Goal: Task Accomplishment & Management: Complete application form

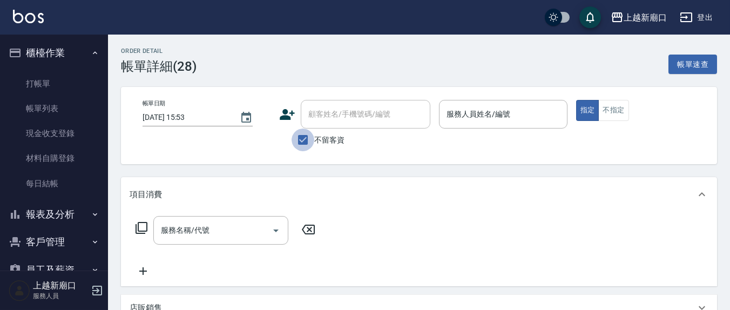
click at [304, 142] on input "不留客資" at bounding box center [303, 140] width 23 height 23
checkbox input "false"
click at [336, 122] on input "顧客姓名/手機號碼/編號" at bounding box center [358, 114] width 104 height 19
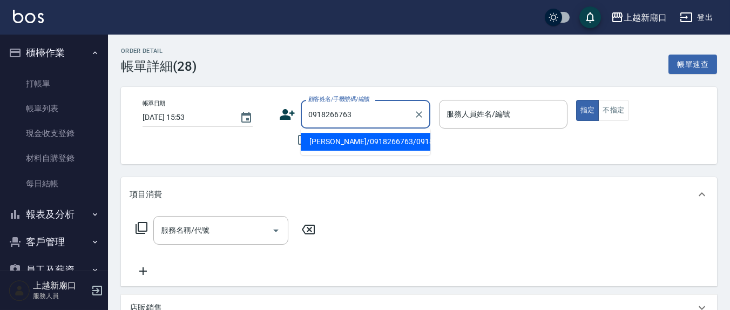
click at [334, 135] on li "[PERSON_NAME]/0918266763/0918266763" at bounding box center [366, 142] width 130 height 18
type input "[PERSON_NAME]/0918266763/0918266763"
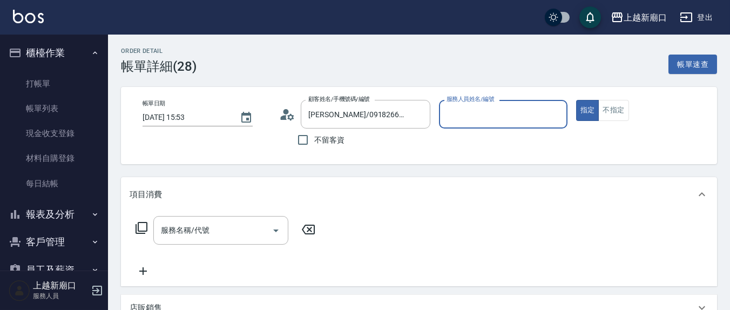
click at [463, 123] on div "服務人員姓名/編號" at bounding box center [503, 114] width 128 height 29
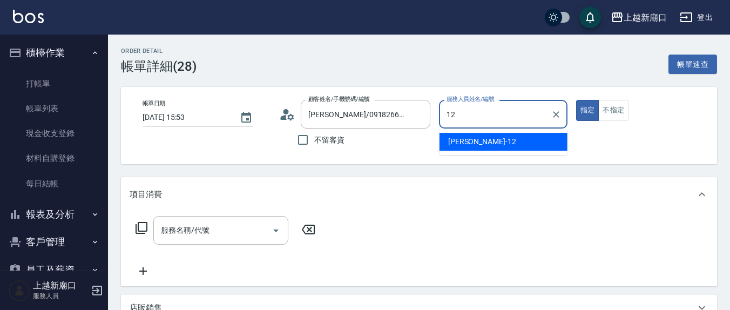
type input "12"
type button "true"
type input "[PERSON_NAME]-12"
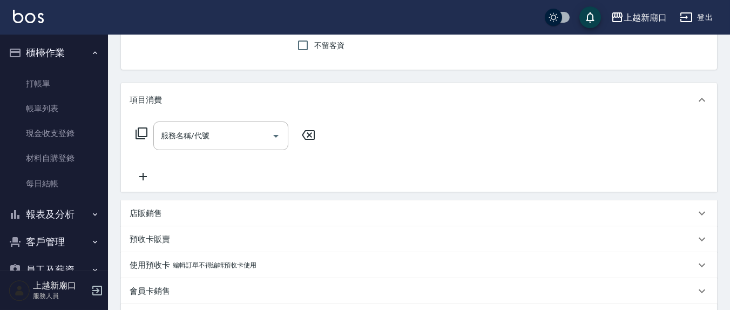
scroll to position [112, 0]
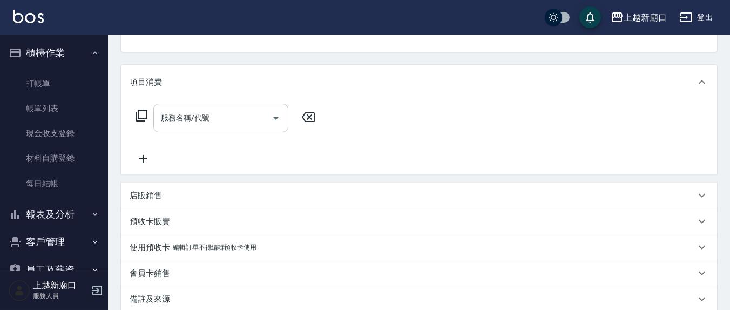
click at [174, 115] on div "服務名稱/代號 服務名稱/代號" at bounding box center [220, 118] width 135 height 29
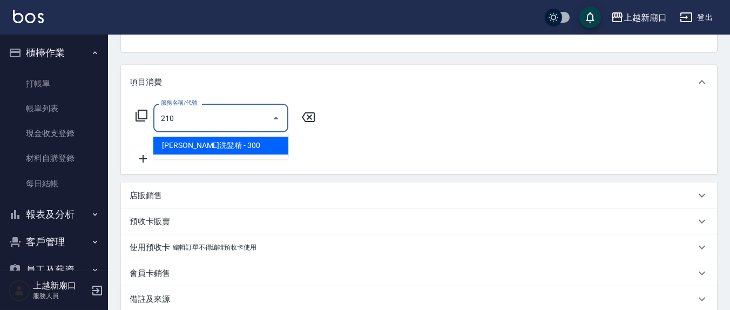
type input "[PERSON_NAME]洗髮精(210)"
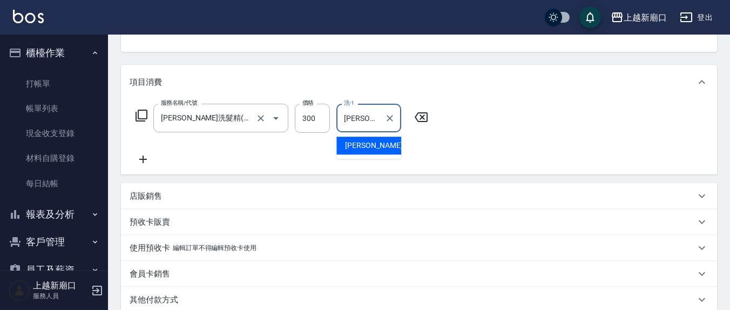
type input "[PERSON_NAME]-8"
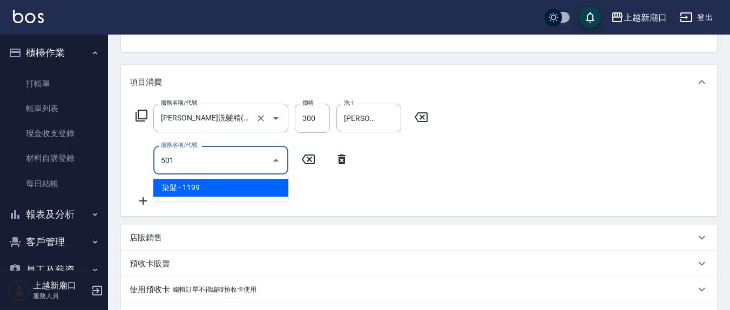
type input "染髮(501)"
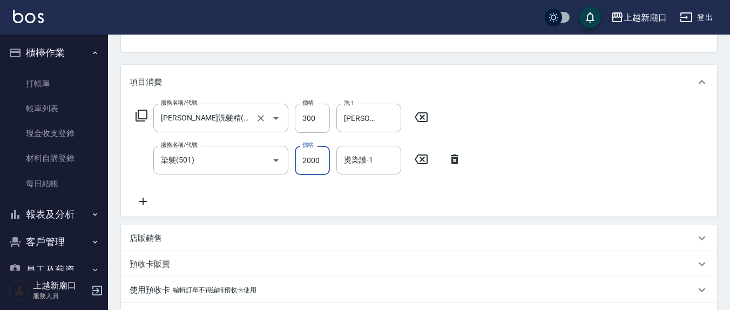
type input "2000"
type input "[PERSON_NAME]-12"
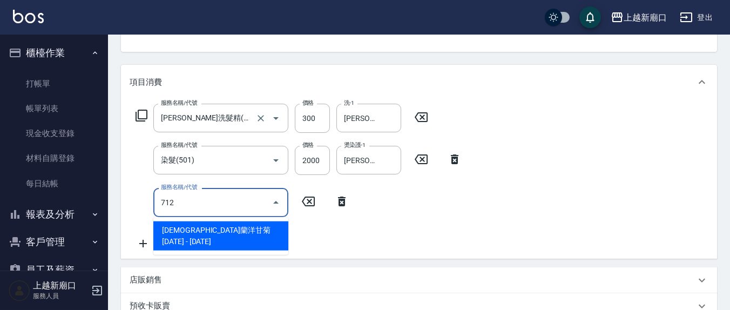
type input "伊蘭洋甘菊1000(712)"
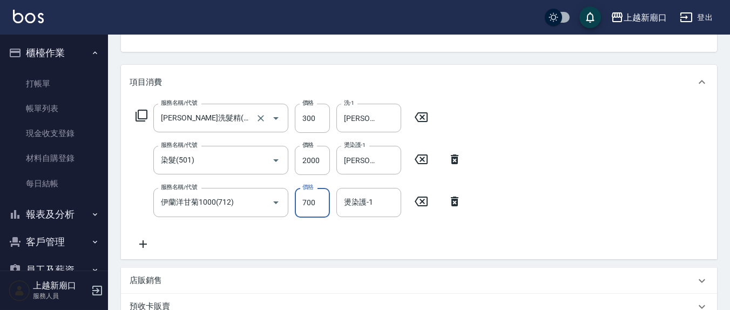
type input "700"
type input "[PERSON_NAME]-8"
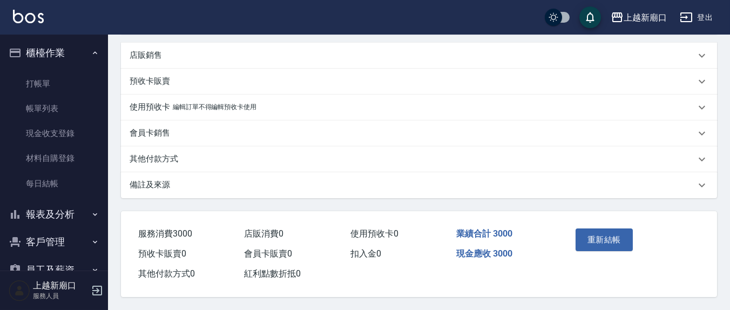
scroll to position [382, 0]
click at [603, 238] on button "重新結帳" at bounding box center [604, 239] width 57 height 23
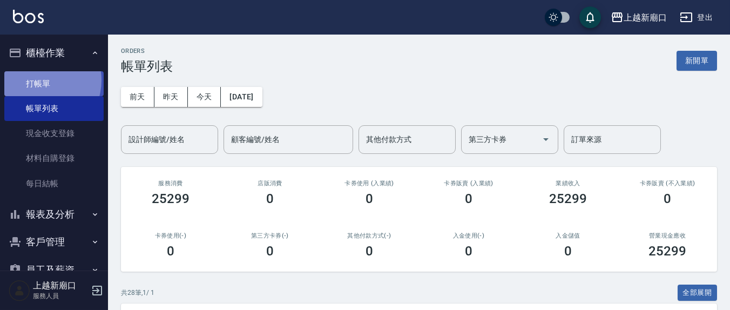
click at [37, 80] on link "打帳單" at bounding box center [53, 83] width 99 height 25
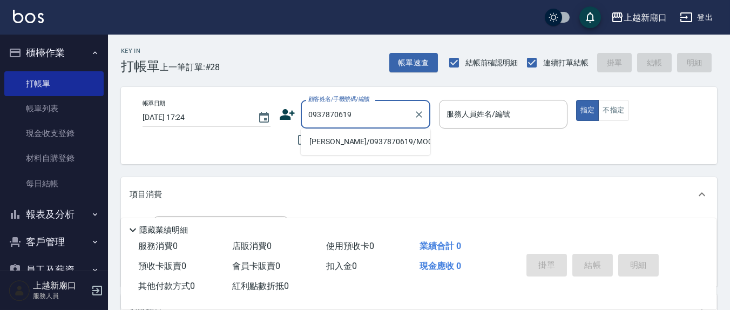
click at [393, 144] on li "[PERSON_NAME]/0937870619/MO0044" at bounding box center [366, 142] width 130 height 18
type input "[PERSON_NAME]/0937870619/MO0044"
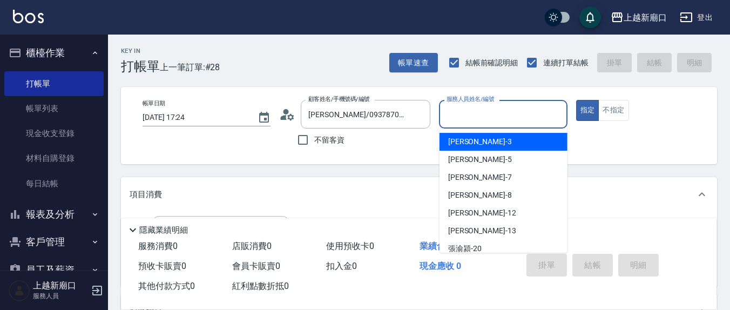
click at [492, 111] on input "服務人員姓名/編號" at bounding box center [503, 114] width 118 height 19
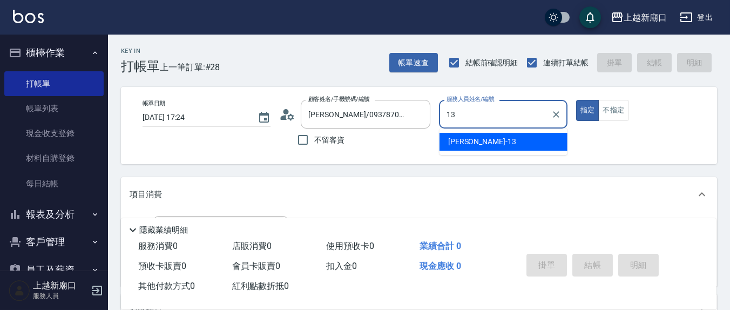
type input "13"
type button "true"
type input "[PERSON_NAME]-13"
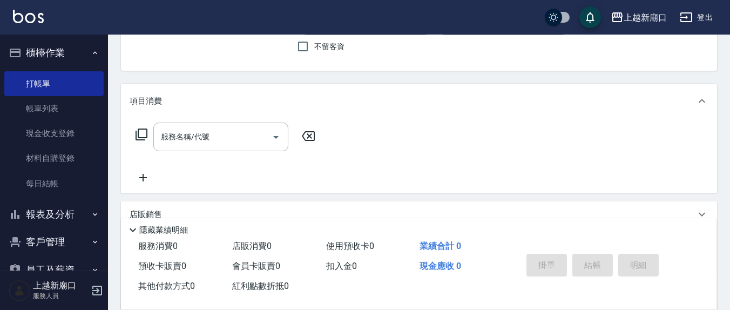
scroll to position [112, 0]
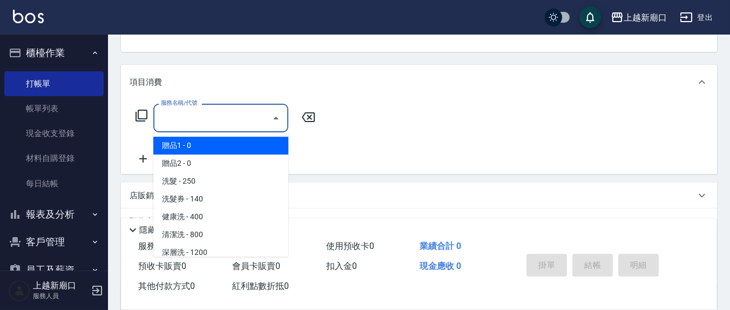
click at [217, 118] on input "服務名稱/代號" at bounding box center [212, 118] width 109 height 19
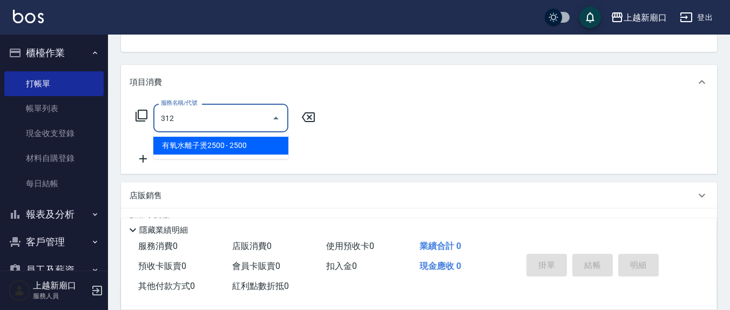
type input "有氧水離子燙2500(312)"
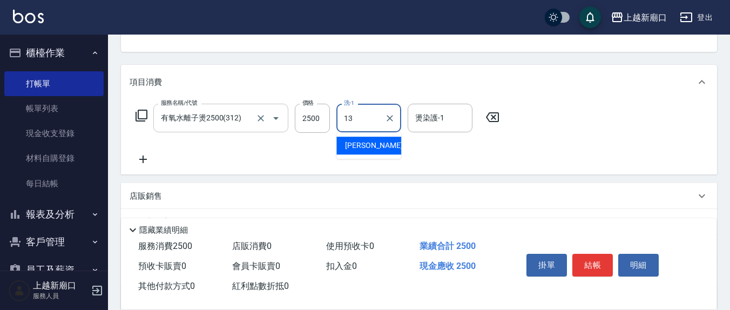
type input "[PERSON_NAME]-13"
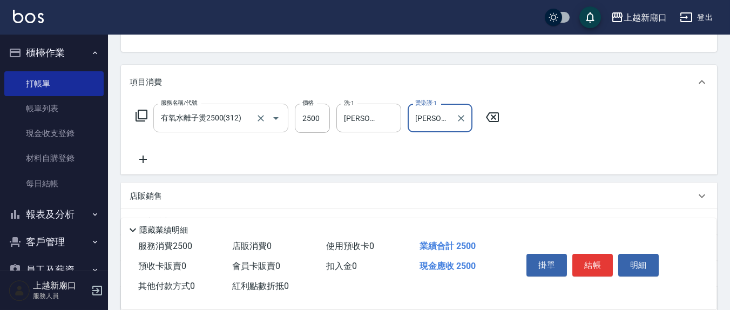
type input "[PERSON_NAME]-13"
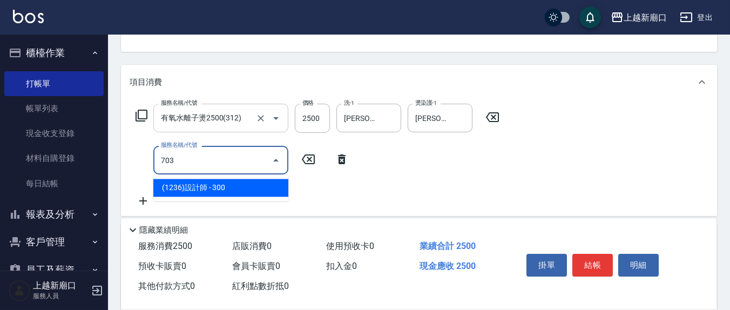
type input "(1236)設計師(703)"
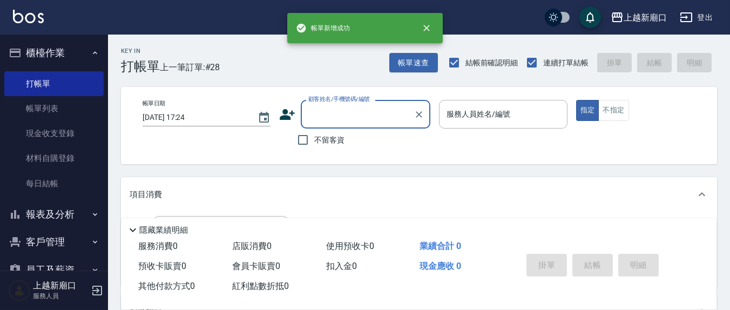
scroll to position [0, 0]
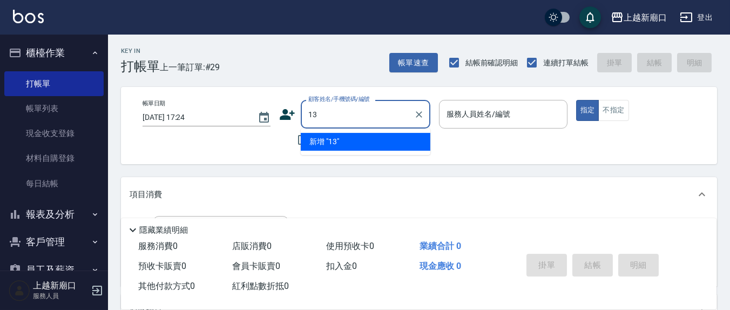
type input "13"
click at [576, 100] on button "指定" at bounding box center [587, 110] width 23 height 21
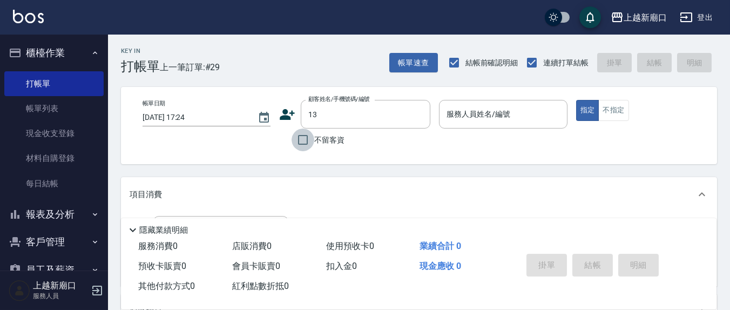
click at [303, 140] on input "不留客資" at bounding box center [303, 140] width 23 height 23
checkbox input "true"
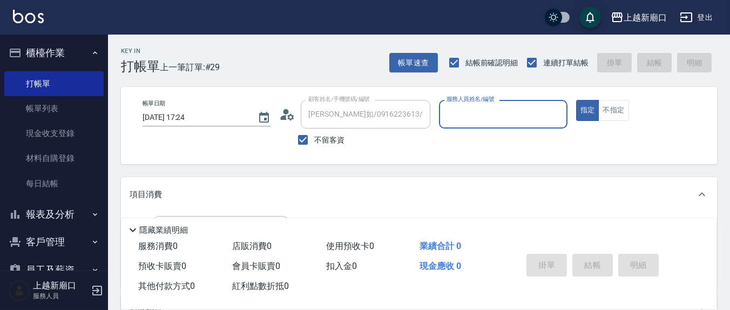
drag, startPoint x: 486, startPoint y: 115, endPoint x: 466, endPoint y: 119, distance: 20.4
click at [486, 116] on div "服務人員姓名/編號 服務人員姓名/編號" at bounding box center [503, 114] width 128 height 29
type input "兔兔/0981902149/"
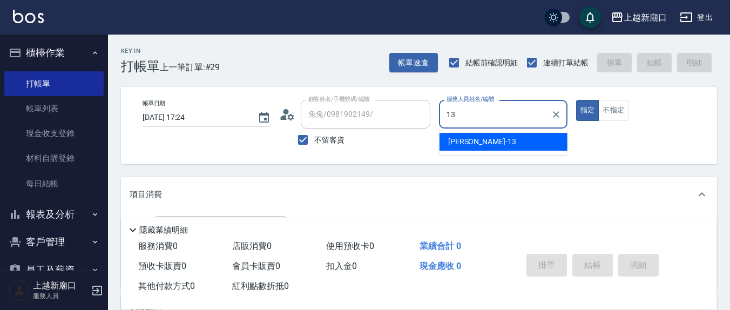
type input "[PERSON_NAME]-13"
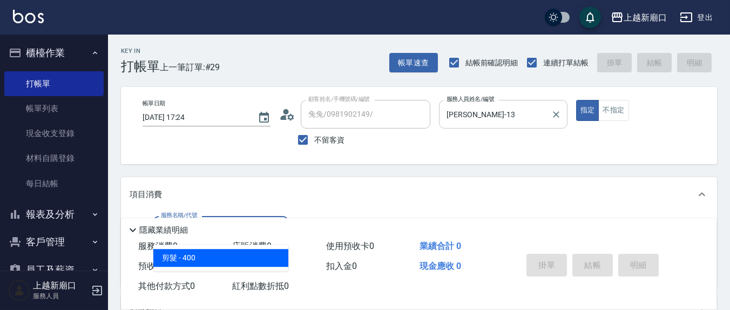
type input "剪髮(401)"
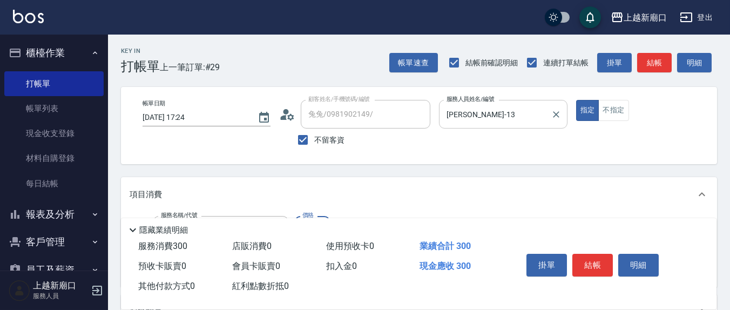
type input "300"
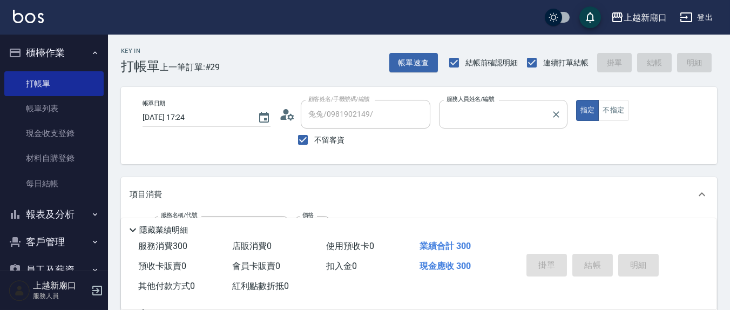
click at [576, 100] on button "指定" at bounding box center [587, 110] width 23 height 21
type input "[DATE] 17:25"
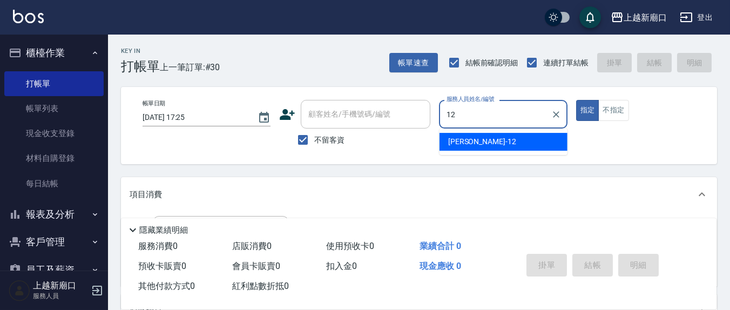
type input "[PERSON_NAME]-12"
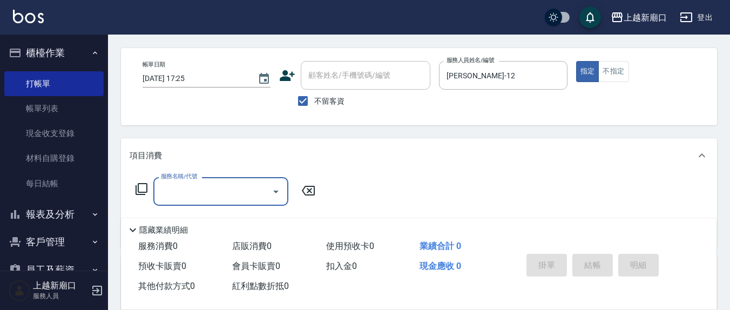
scroll to position [112, 0]
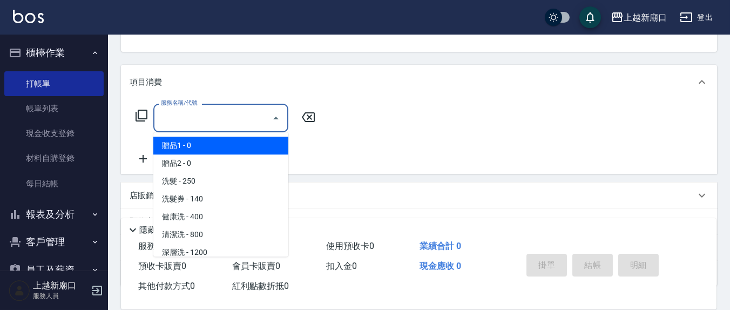
click at [223, 123] on input "服務名稱/代號" at bounding box center [212, 118] width 109 height 19
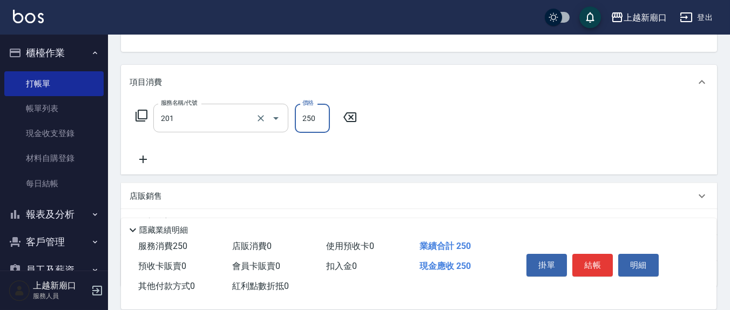
type input "洗髮(201)"
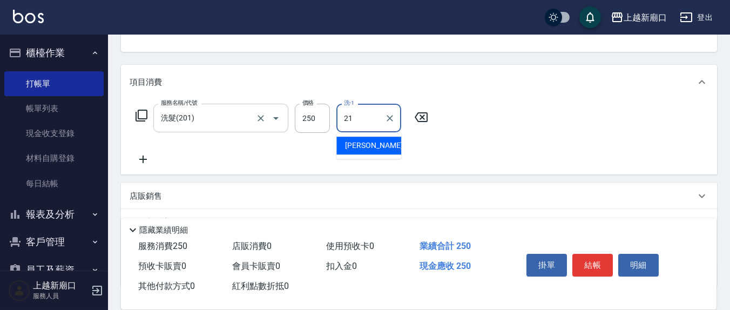
type input "[PERSON_NAME]-21"
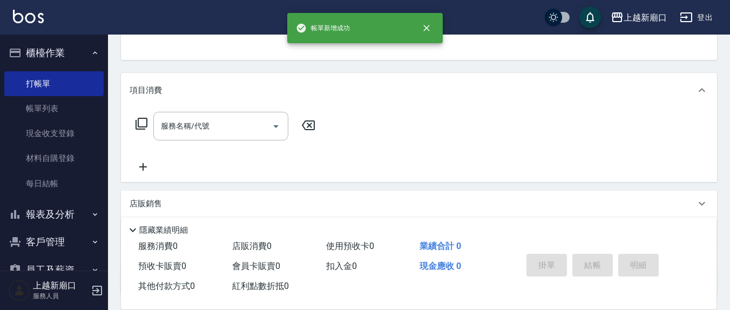
scroll to position [0, 0]
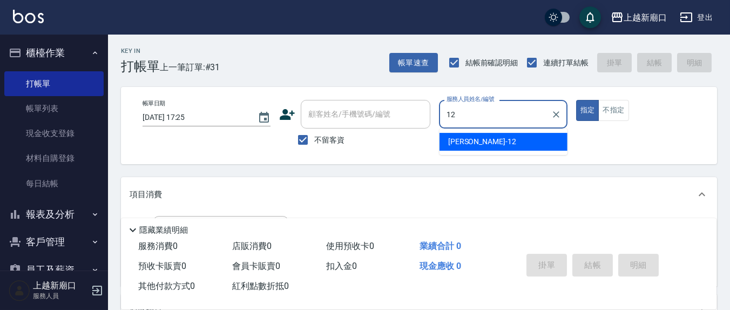
type input "[PERSON_NAME]-12"
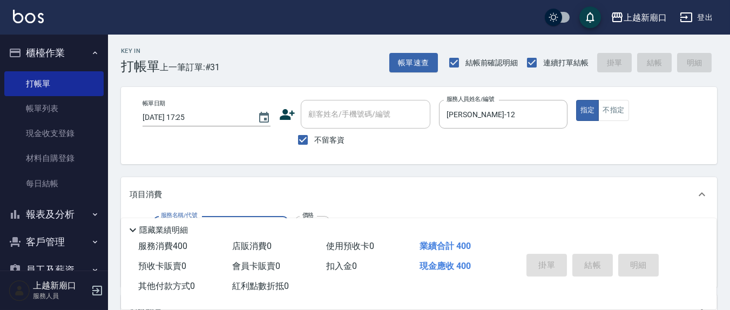
type input "剪髮(401)"
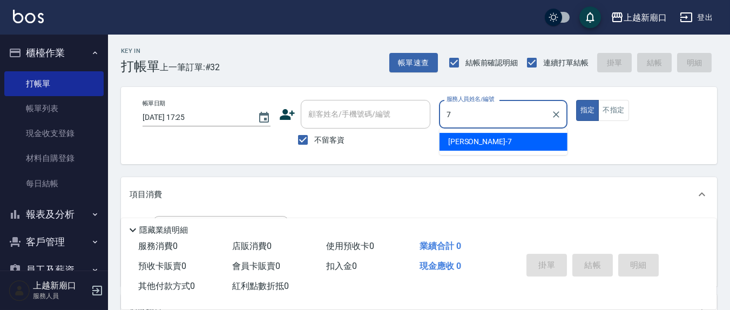
type input "[PERSON_NAME]7"
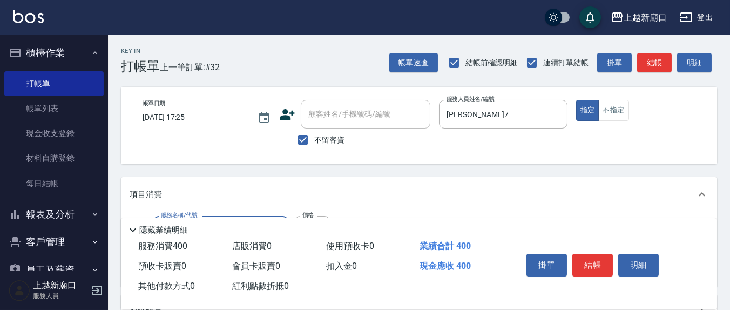
type input "健康洗(206)"
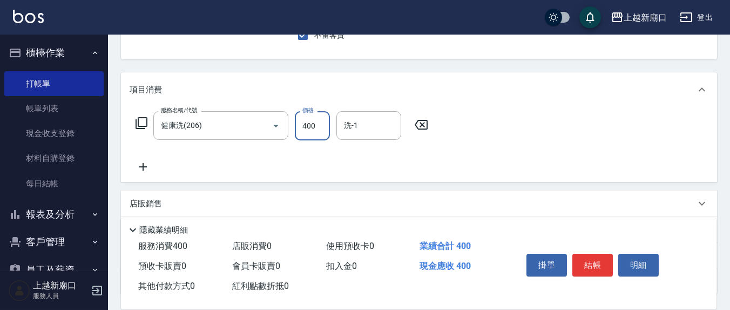
scroll to position [112, 0]
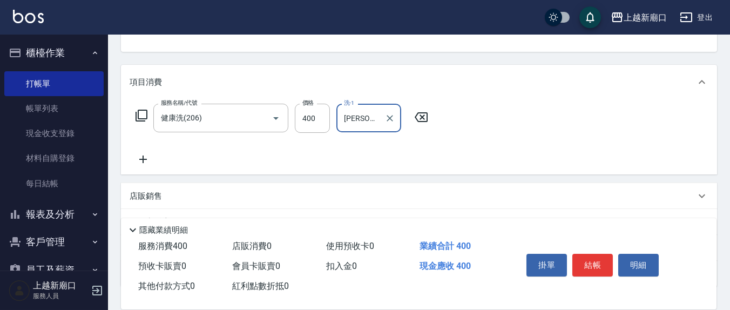
type input "[PERSON_NAME]-21"
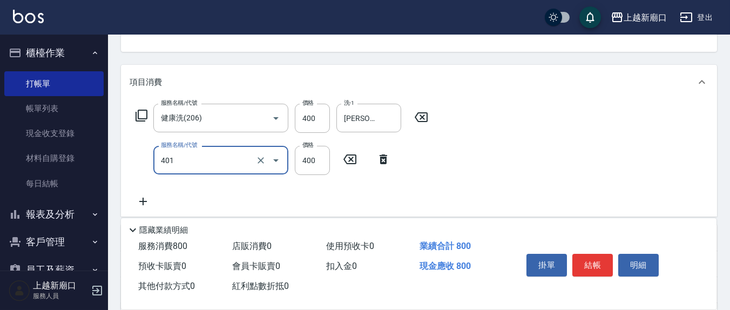
type input "剪髮(401)"
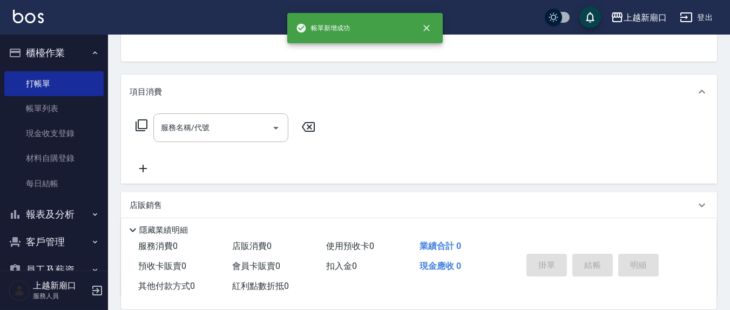
scroll to position [0, 0]
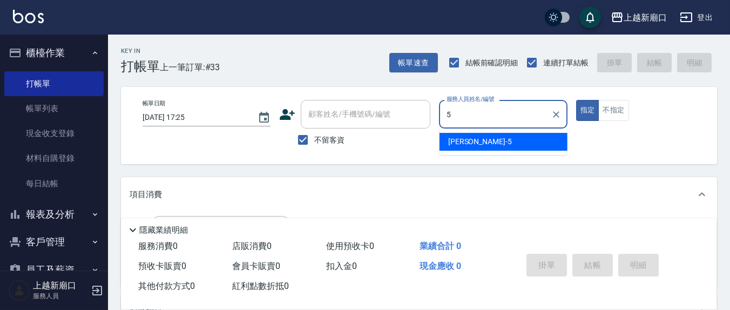
type input "[PERSON_NAME]5"
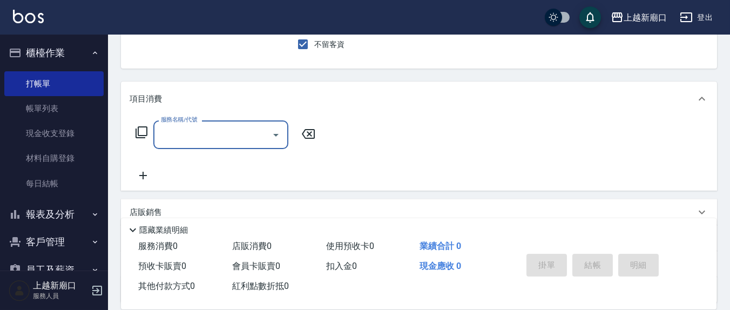
scroll to position [190, 0]
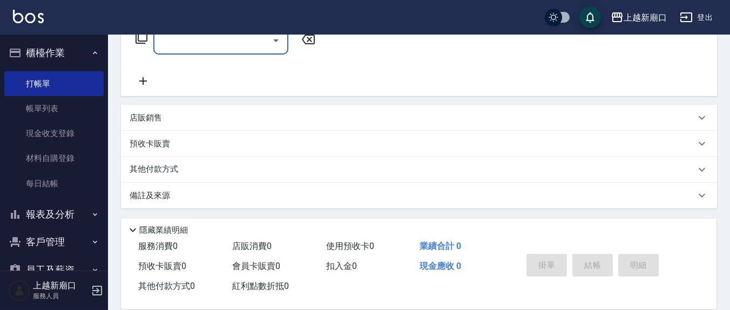
click at [207, 52] on div "服務名稱/代號 服務名稱/代號" at bounding box center [226, 57] width 192 height 62
click at [207, 52] on div "服務名稱/代號" at bounding box center [220, 40] width 135 height 29
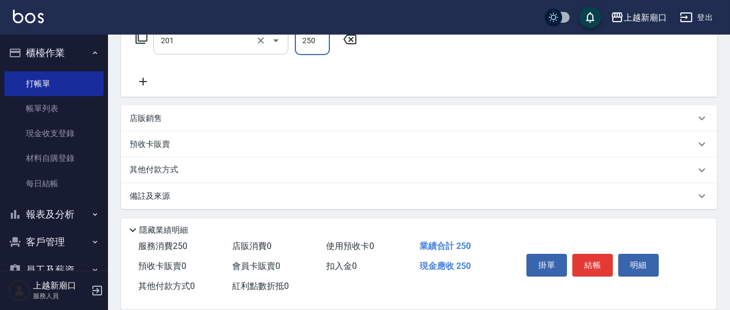
type input "洗髮(201)"
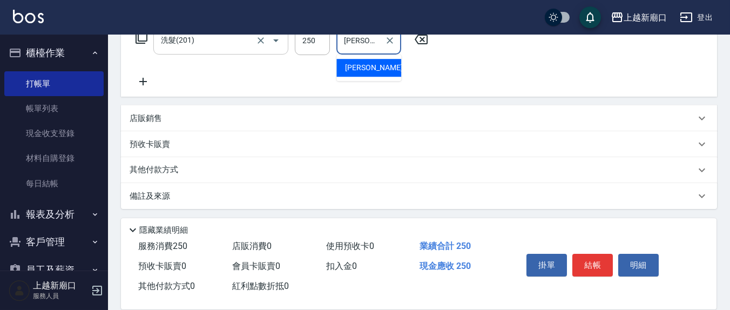
type input "[PERSON_NAME]-21"
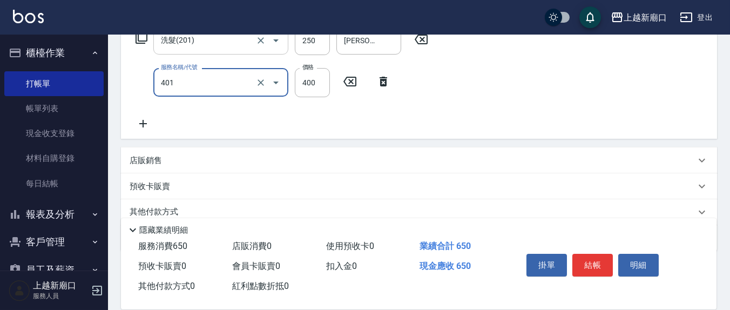
type input "剪髮(401)"
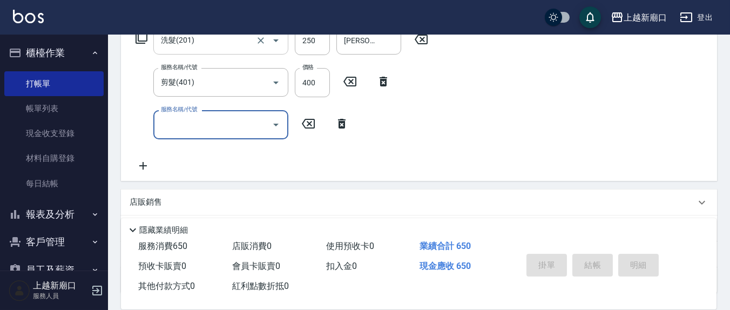
type input "[DATE] 17:26"
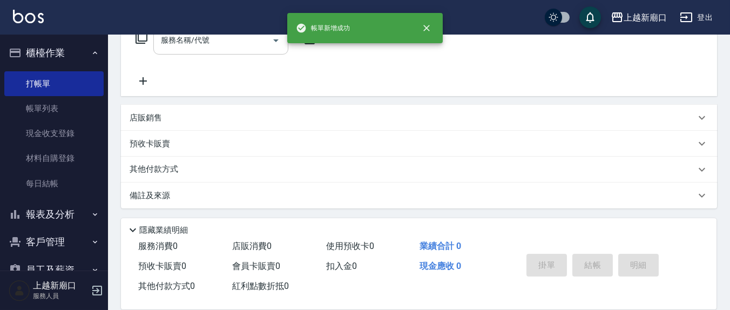
scroll to position [0, 0]
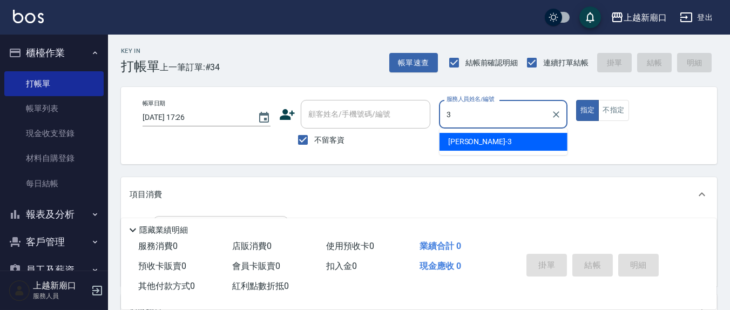
type input "[PERSON_NAME]-3"
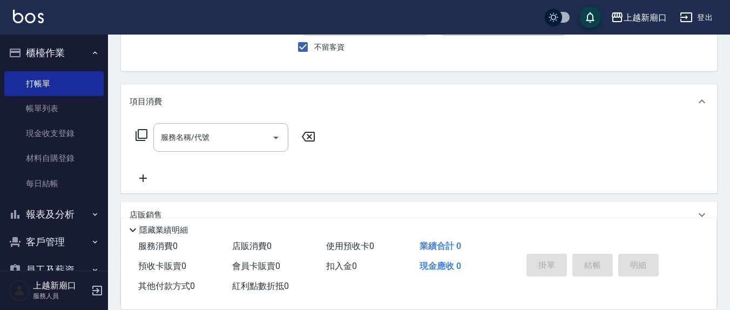
scroll to position [112, 0]
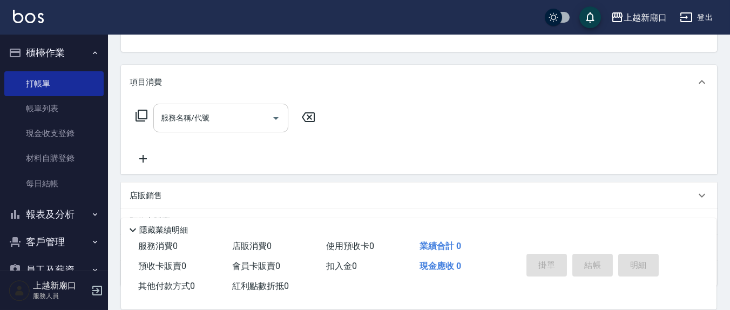
click at [237, 114] on input "服務名稱/代號" at bounding box center [212, 118] width 109 height 19
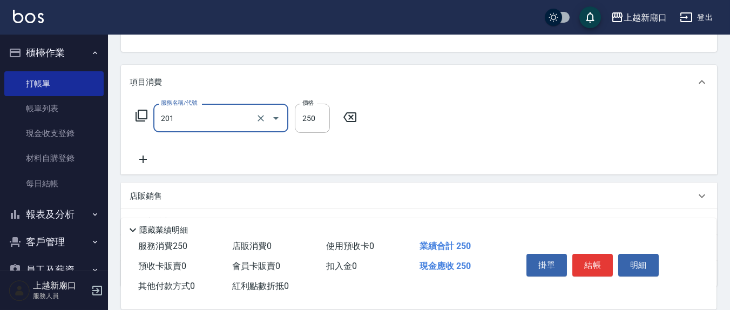
type input "洗髮(201)"
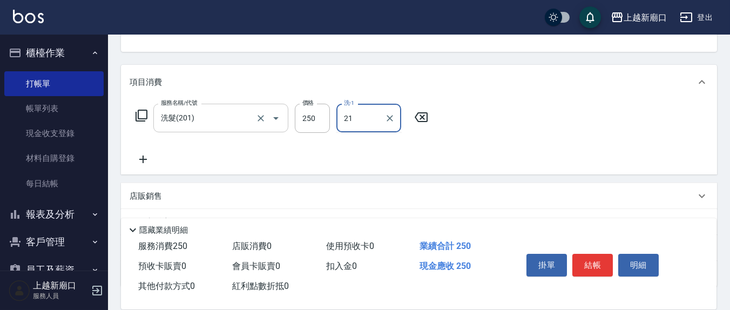
type input "[PERSON_NAME]-21"
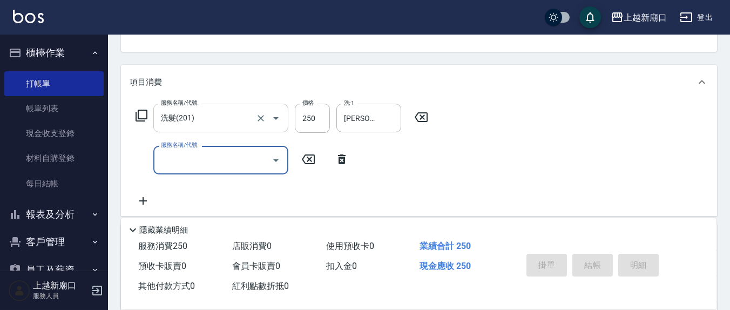
type input "[DATE] 17:27"
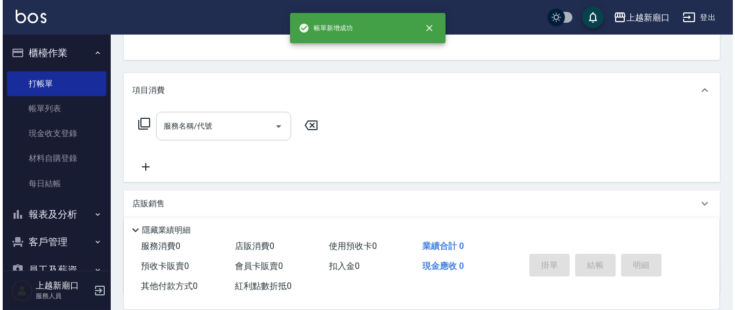
scroll to position [0, 0]
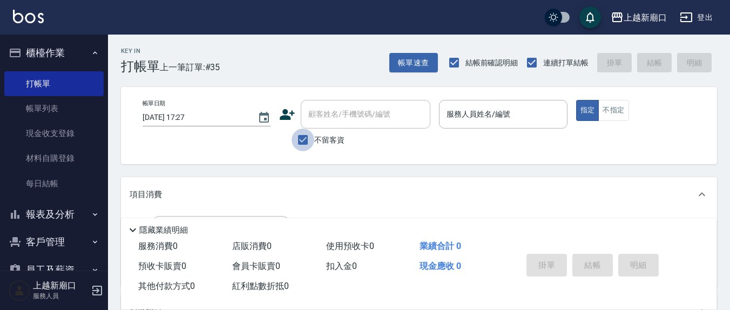
drag, startPoint x: 307, startPoint y: 141, endPoint x: 339, endPoint y: 130, distance: 33.8
click at [307, 140] on input "不留客資" at bounding box center [303, 140] width 23 height 23
checkbox input "false"
click at [348, 118] on input "顧客姓名/手機號碼/編號" at bounding box center [358, 114] width 104 height 19
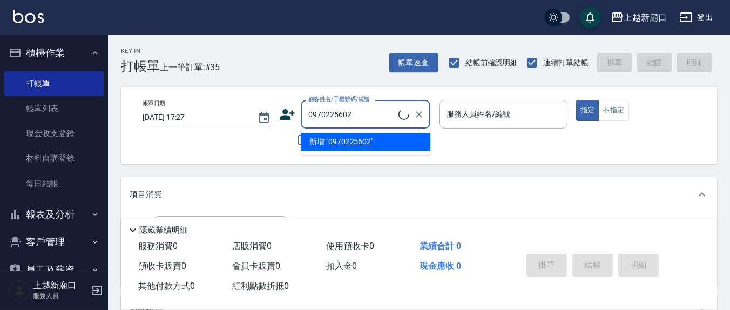
click at [350, 139] on li "新增 "0970225602"" at bounding box center [366, 142] width 130 height 18
type input "0970225602"
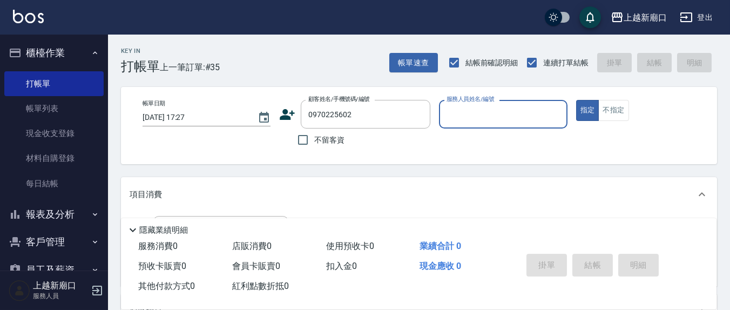
click at [289, 112] on icon at bounding box center [287, 114] width 16 height 16
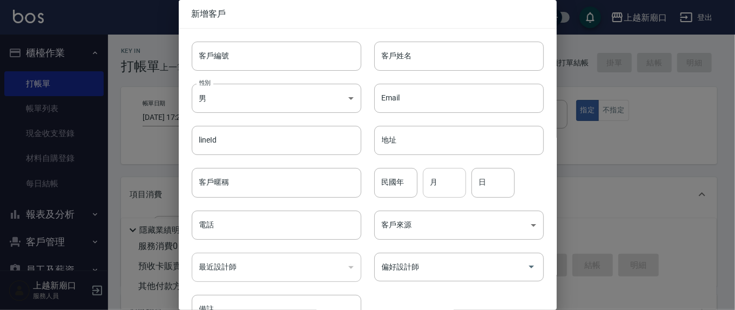
type input "0970225602"
click at [426, 52] on input "客戶姓名" at bounding box center [459, 56] width 170 height 29
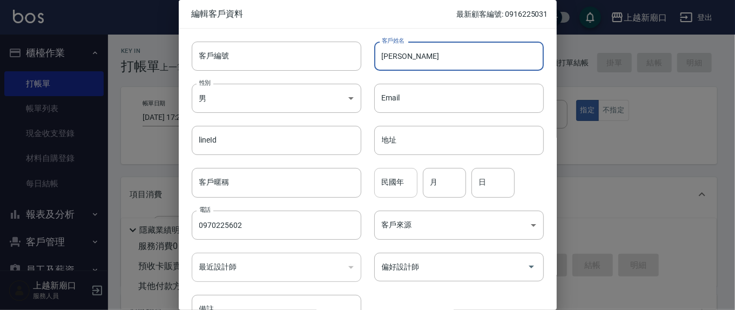
type input "[PERSON_NAME]"
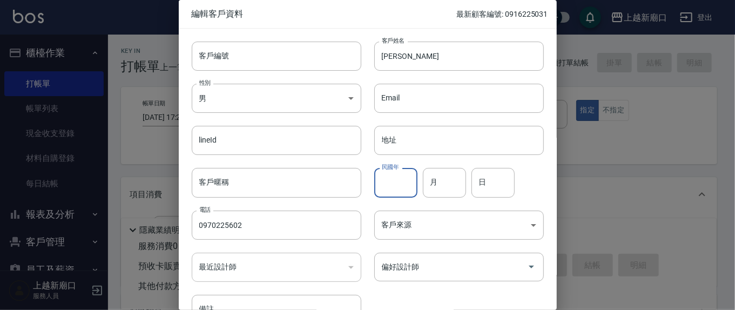
click at [405, 186] on input "民國年" at bounding box center [395, 182] width 43 height 29
type input "1"
type input "87"
click at [449, 192] on input "月" at bounding box center [444, 182] width 43 height 29
type input "6"
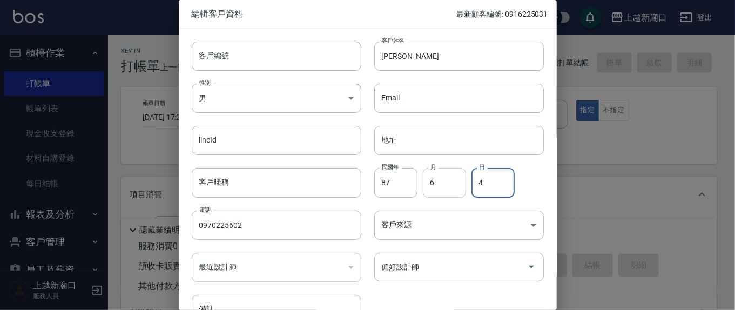
type input "4"
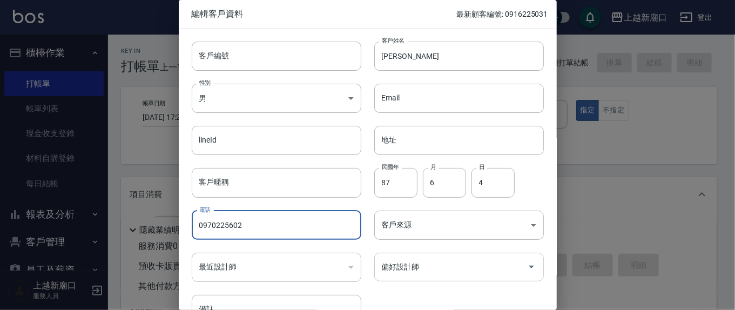
click at [444, 272] on input "偏好設計師" at bounding box center [451, 267] width 144 height 19
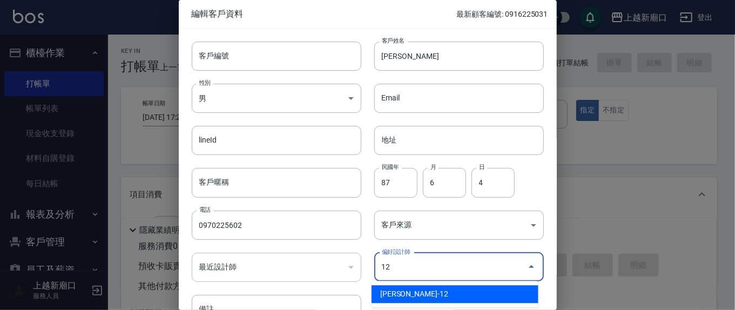
type input "[PERSON_NAME]"
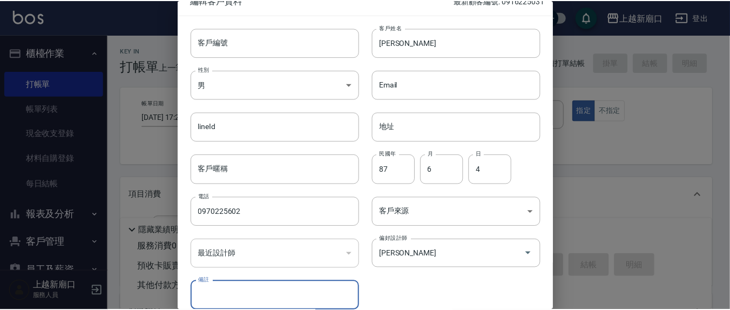
scroll to position [64, 0]
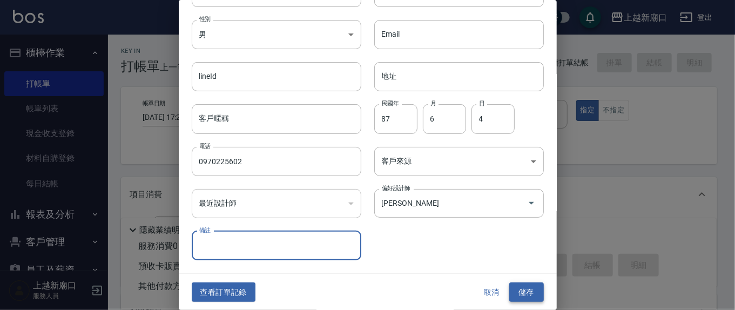
click at [509, 285] on button "儲存" at bounding box center [526, 292] width 35 height 20
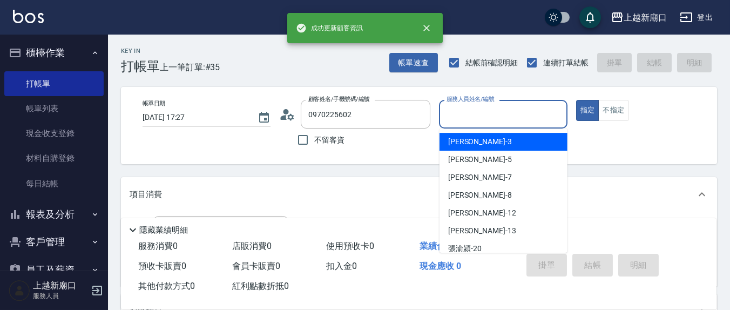
click at [502, 114] on input "服務人員姓名/編號" at bounding box center [503, 114] width 118 height 19
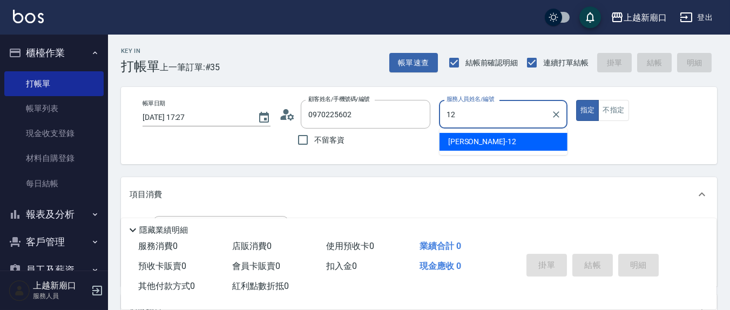
type input "[PERSON_NAME]-12"
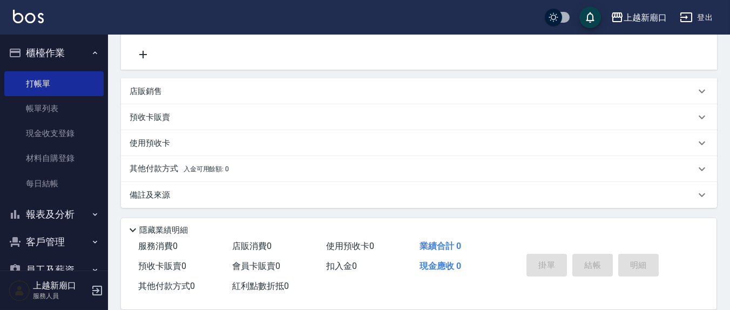
scroll to position [104, 0]
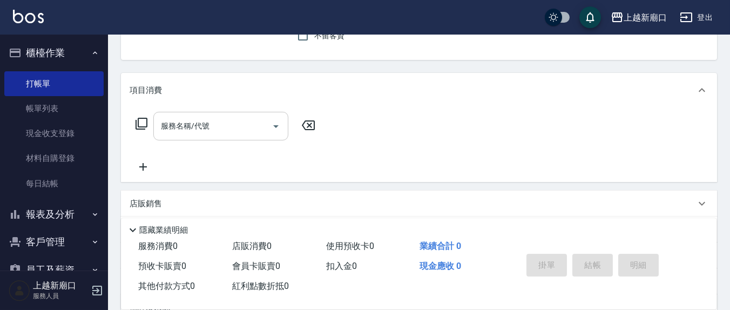
click at [235, 129] on input "服務名稱/代號" at bounding box center [212, 126] width 109 height 19
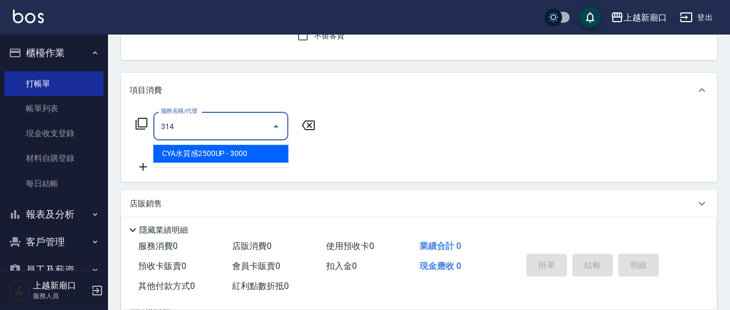
type input "CYA水質感2500UP(314)"
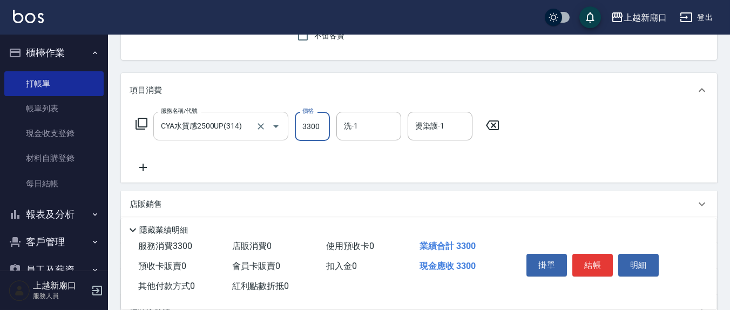
type input "3300"
type input "[PERSON_NAME]-22"
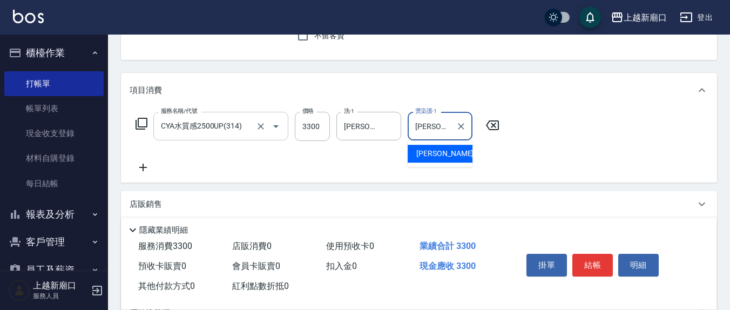
type input "[PERSON_NAME]-22"
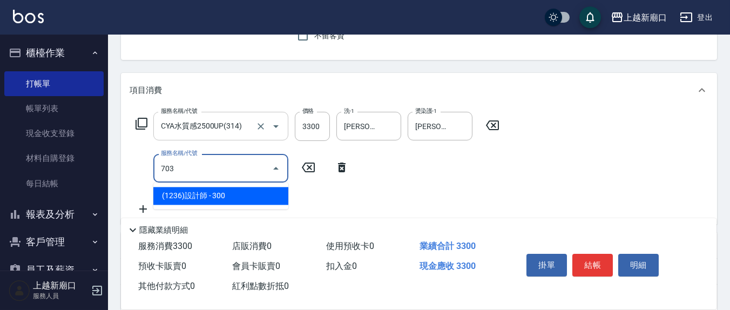
type input "(1236)設計師(703)"
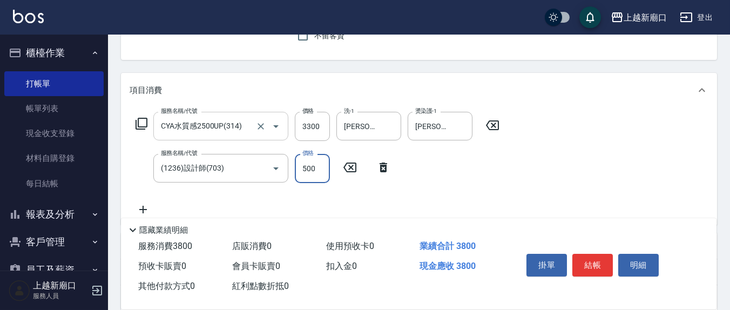
type input "500"
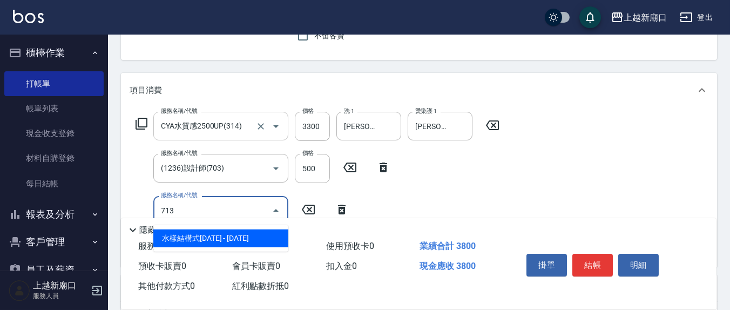
type input "水樣結構式1200(713)"
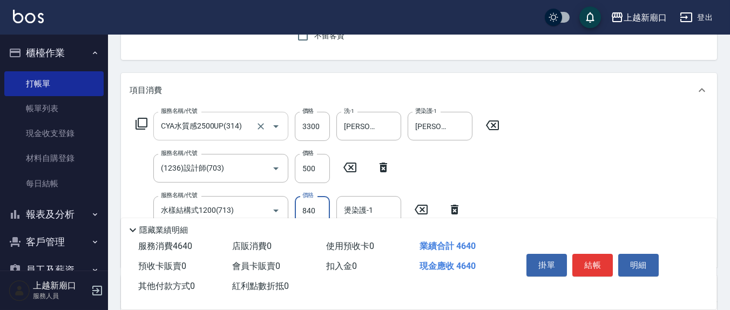
type input "840"
type input "[PERSON_NAME]-22"
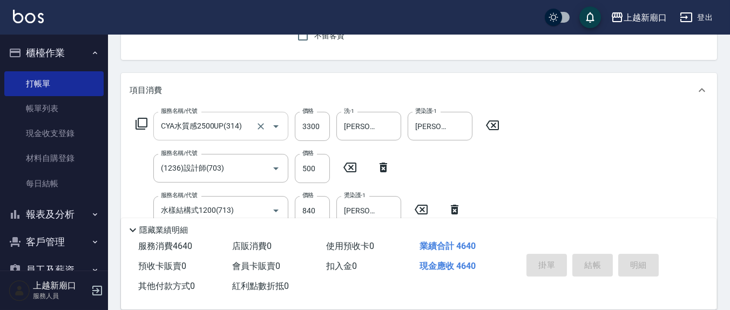
type input "[DATE] 17:38"
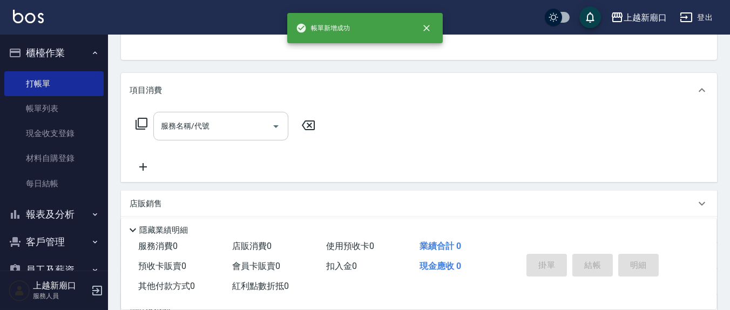
scroll to position [0, 0]
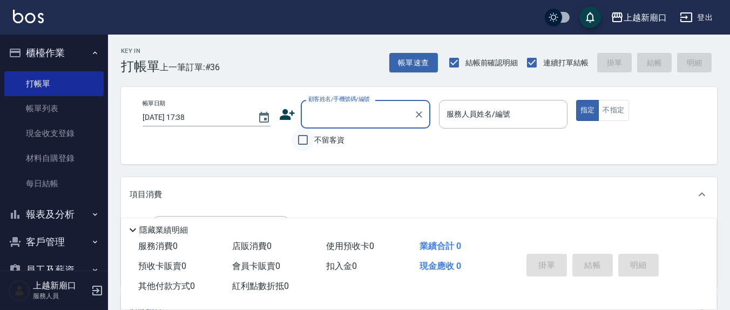
click at [309, 140] on input "不留客資" at bounding box center [303, 140] width 23 height 23
checkbox input "true"
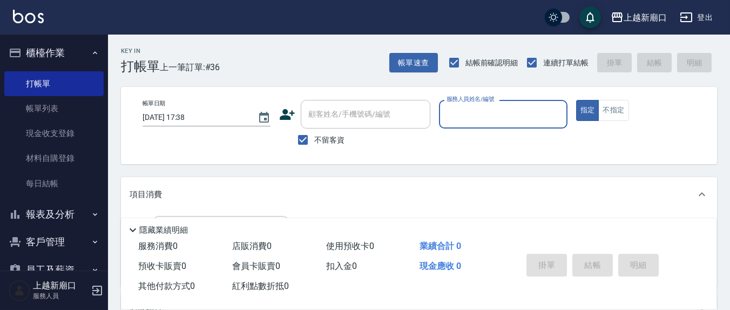
click at [497, 122] on input "服務人員姓名/編號" at bounding box center [503, 114] width 118 height 19
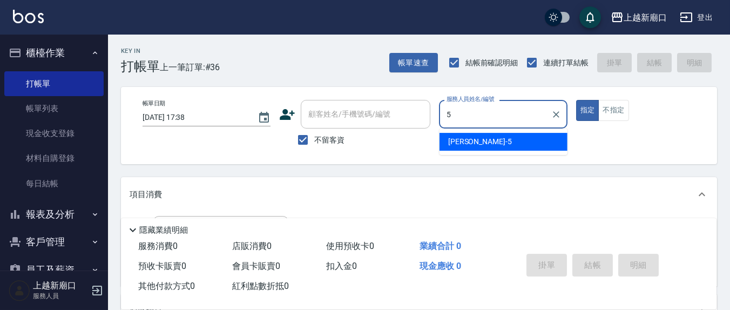
type input "[PERSON_NAME]5"
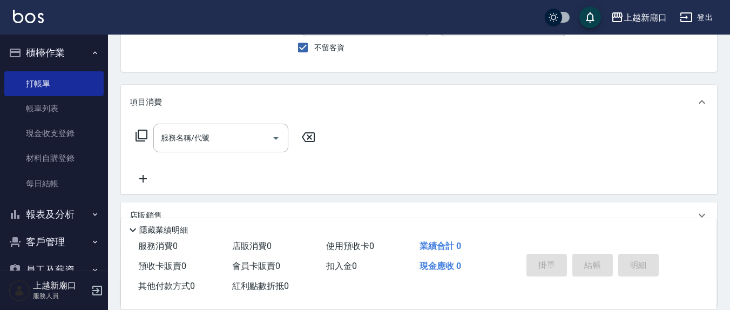
scroll to position [112, 0]
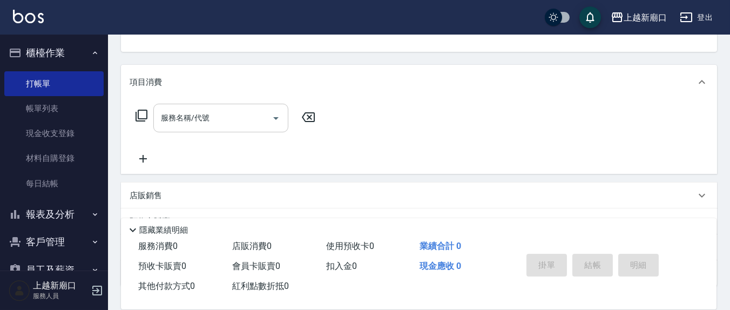
click at [240, 119] on input "服務名稱/代號" at bounding box center [212, 118] width 109 height 19
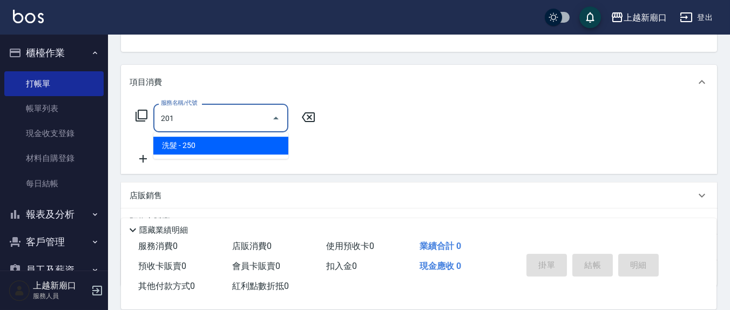
type input "洗髮(201)"
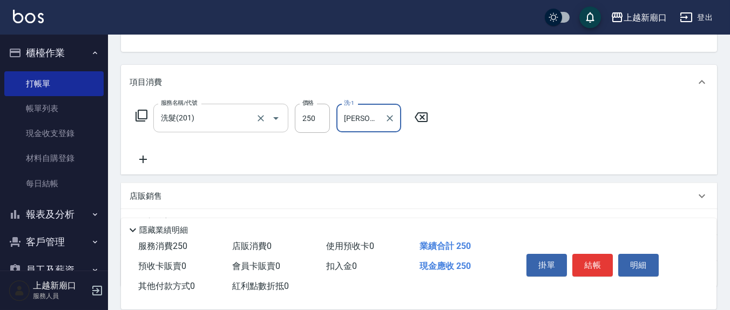
type input "[PERSON_NAME]-8"
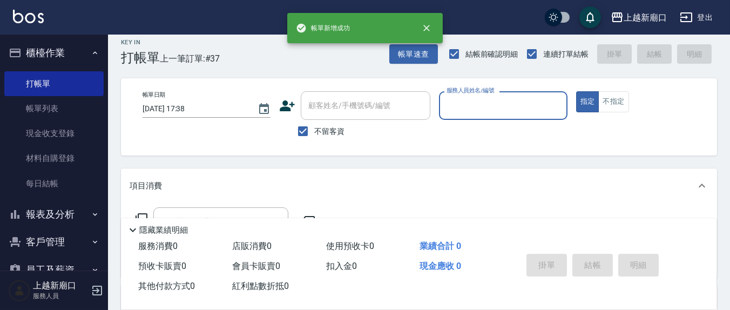
scroll to position [0, 0]
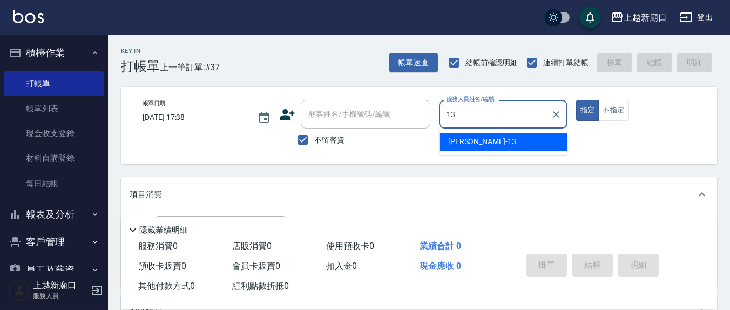
type input "[PERSON_NAME]-13"
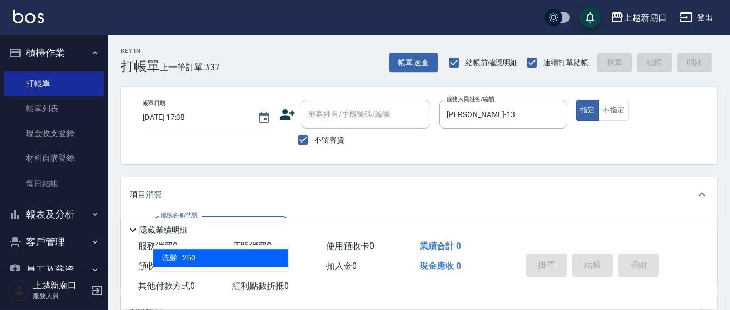
type input "洗髮(201)"
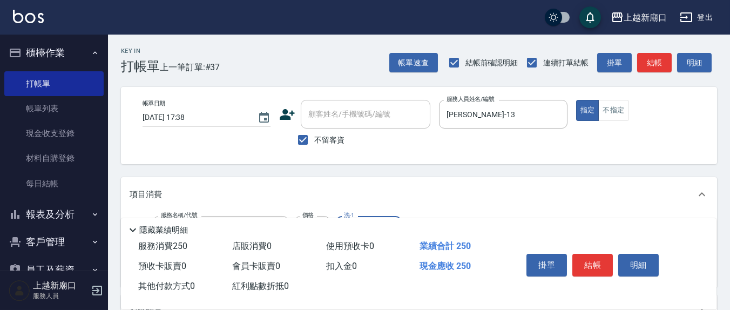
scroll to position [112, 0]
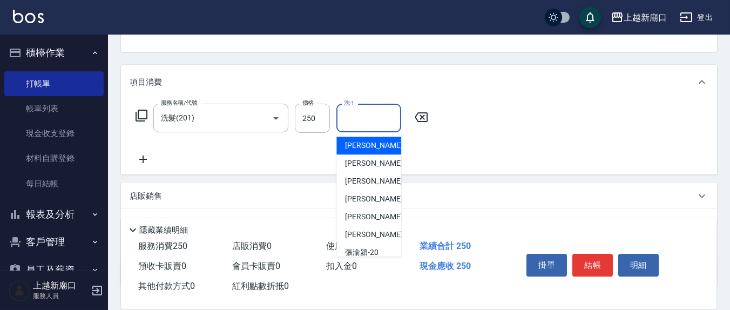
click at [360, 112] on input "洗-1" at bounding box center [368, 118] width 55 height 19
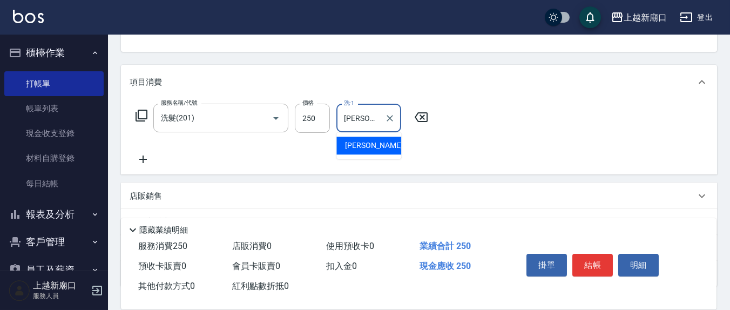
type input "[PERSON_NAME]-21"
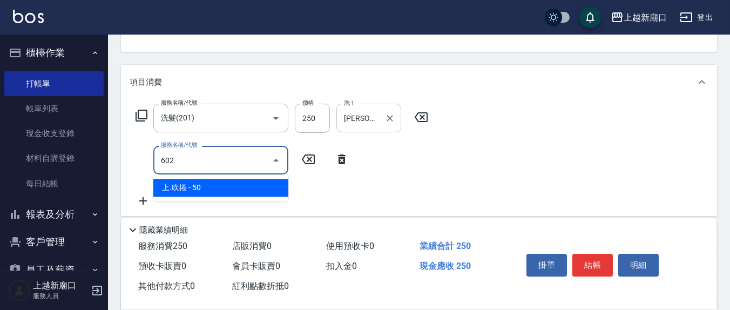
type input "上.吹捲(602)"
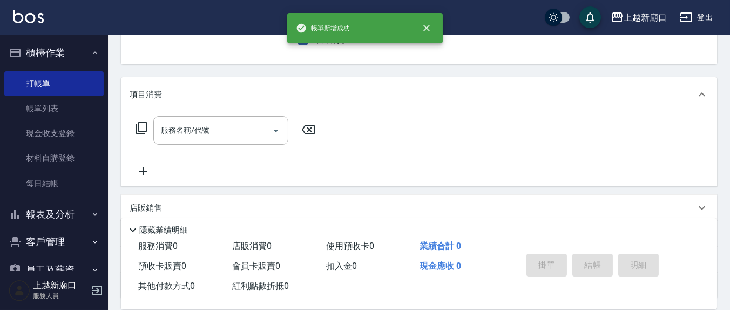
scroll to position [0, 0]
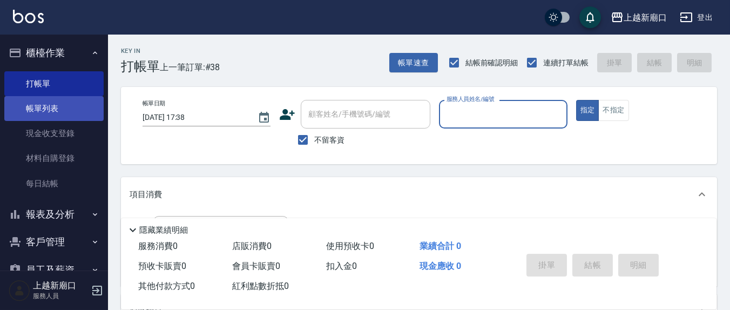
click at [33, 102] on link "帳單列表" at bounding box center [53, 108] width 99 height 25
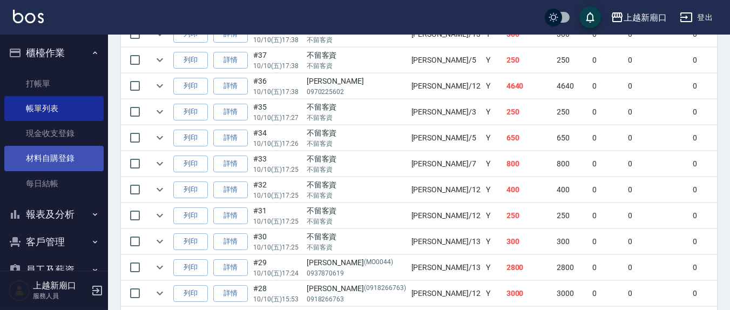
scroll to position [82, 0]
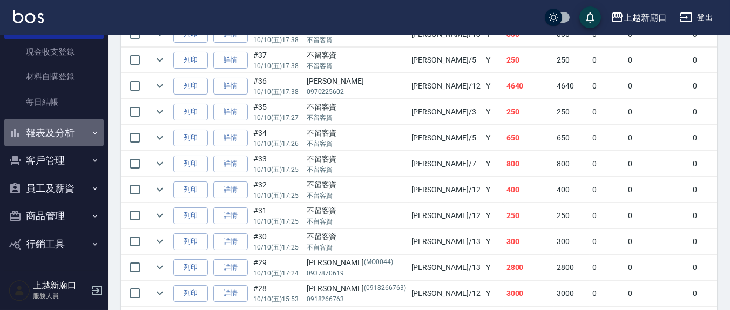
click at [61, 126] on button "報表及分析" at bounding box center [53, 133] width 99 height 28
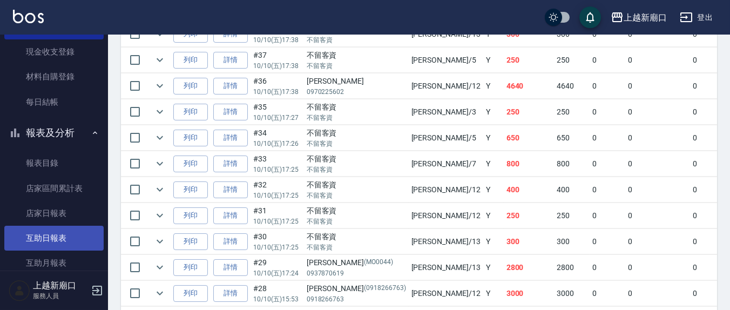
scroll to position [194, 0]
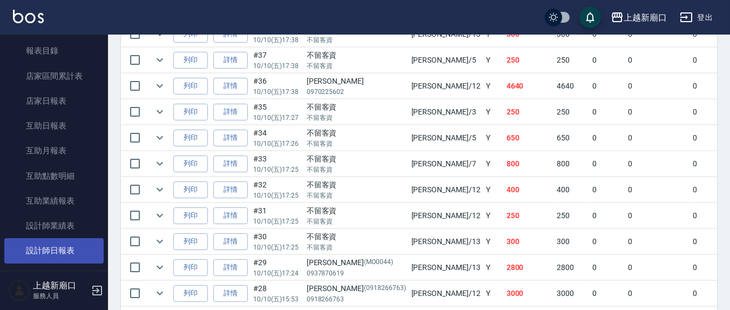
click at [69, 250] on link "設計師日報表" at bounding box center [53, 250] width 99 height 25
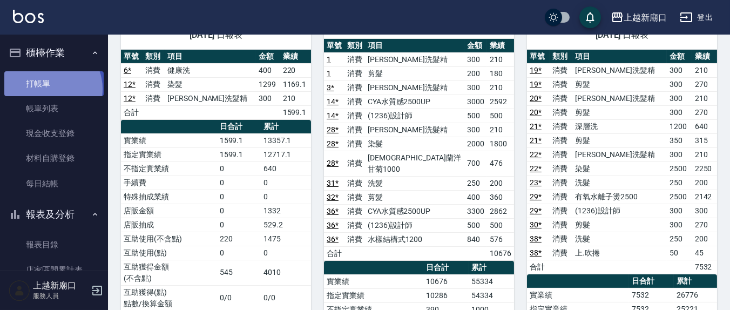
click at [48, 89] on link "打帳單" at bounding box center [53, 83] width 99 height 25
